Goal: Use online tool/utility: Utilize a website feature to perform a specific function

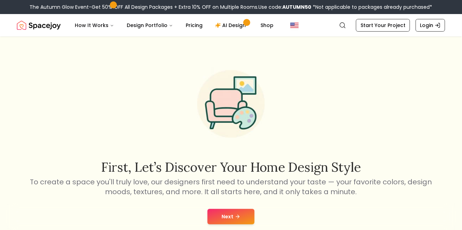
click at [219, 215] on button "Next" at bounding box center [230, 216] width 47 height 15
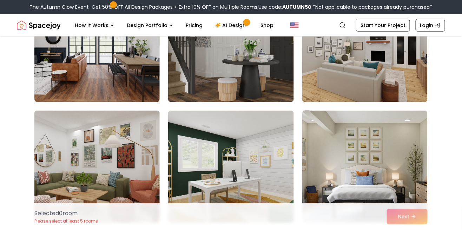
scroll to position [227, 0]
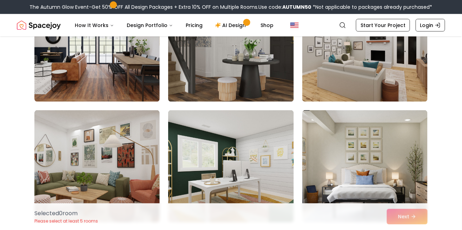
click at [339, 186] on img at bounding box center [364, 166] width 125 height 112
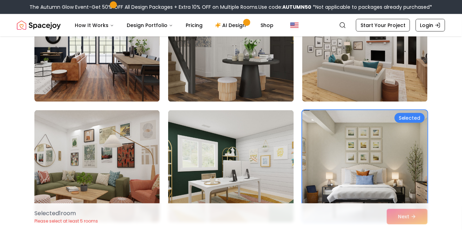
click at [225, 197] on img at bounding box center [230, 166] width 125 height 112
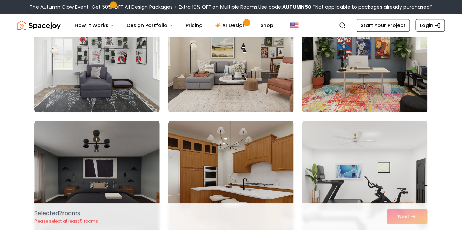
scroll to position [579, 0]
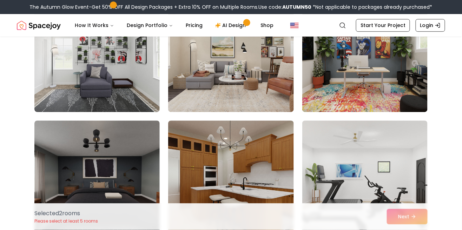
click at [120, 187] on img at bounding box center [96, 176] width 125 height 112
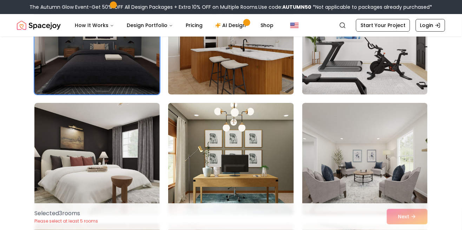
scroll to position [723, 0]
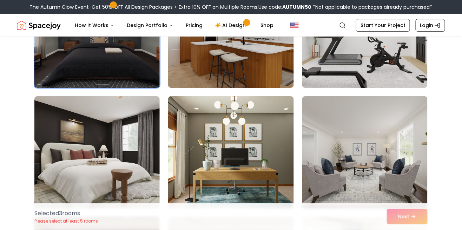
click at [221, 182] on img at bounding box center [230, 152] width 125 height 112
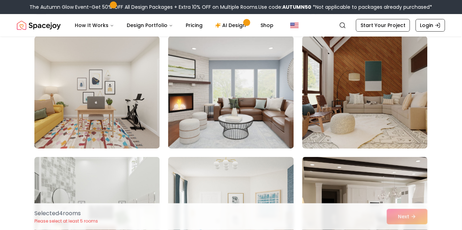
scroll to position [2352, 0]
click at [343, 124] on img at bounding box center [364, 92] width 125 height 112
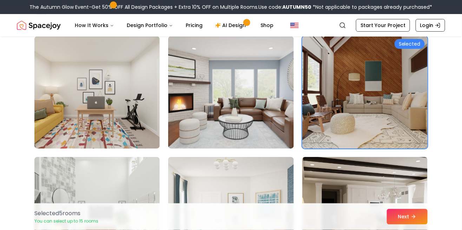
click at [394, 216] on button "Next" at bounding box center [407, 216] width 41 height 15
